Goal: Information Seeking & Learning: Learn about a topic

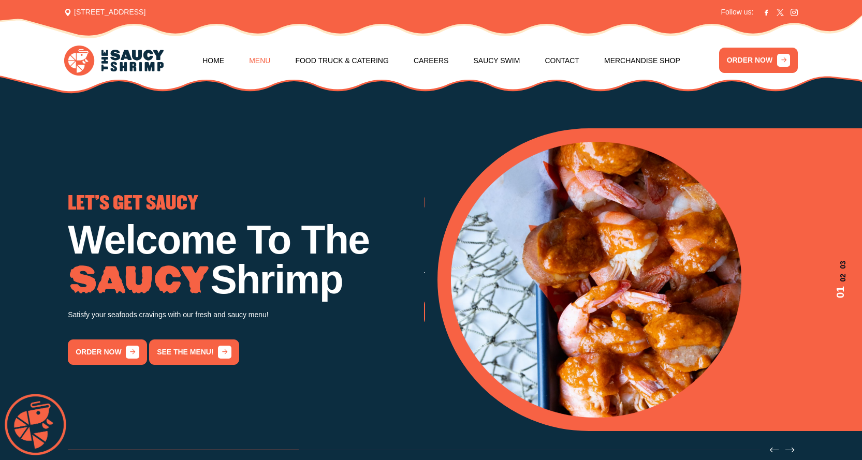
click at [265, 63] on link "Menu" at bounding box center [259, 60] width 21 height 39
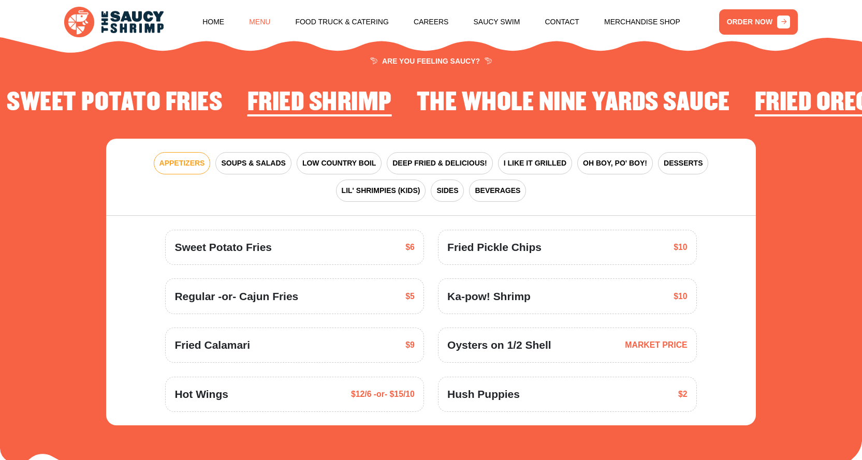
scroll to position [1348, 0]
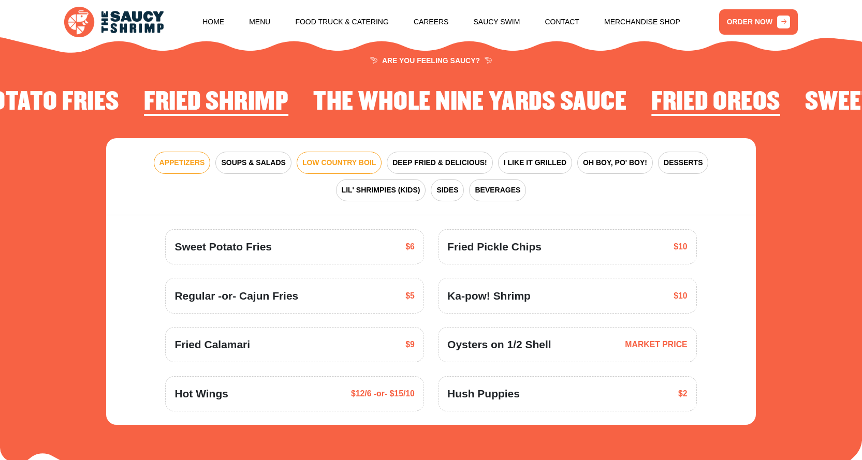
click at [340, 160] on span "LOW COUNTRY BOIL" at bounding box center [338, 162] width 73 height 11
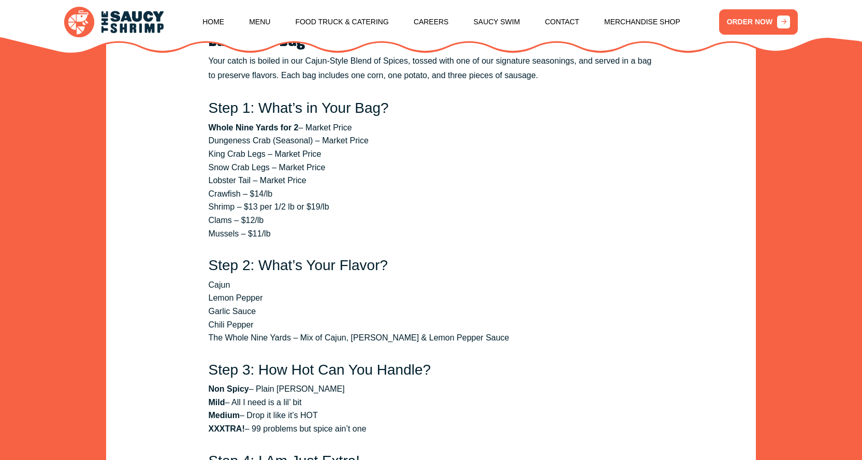
scroll to position [1555, 0]
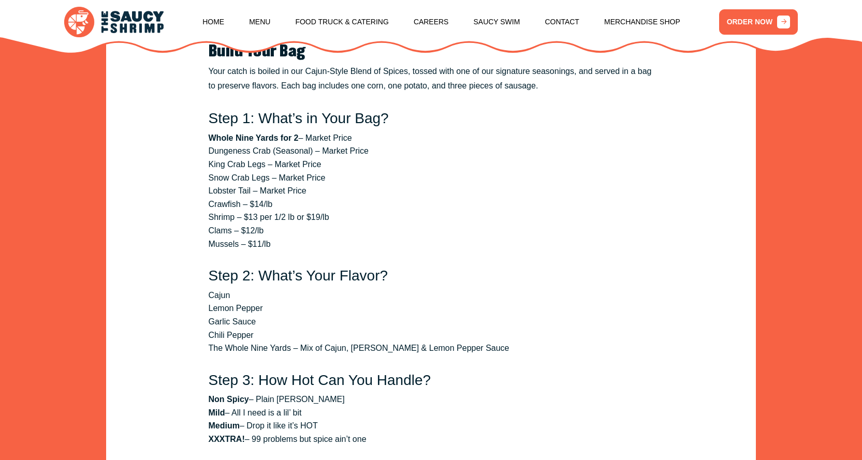
click at [297, 220] on li "Shrimp – $13 per 1/2 lb or $19/lb" at bounding box center [431, 217] width 445 height 13
